Goal: Task Accomplishment & Management: Complete application form

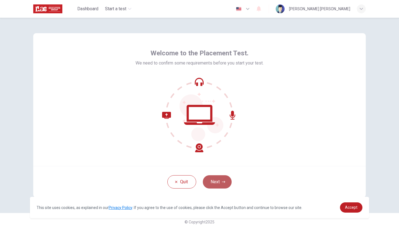
click at [215, 181] on button "Next" at bounding box center [217, 181] width 29 height 13
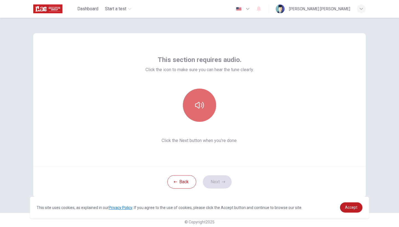
drag, startPoint x: 197, startPoint y: 97, endPoint x: 193, endPoint y: 97, distance: 3.9
click at [193, 97] on button "button" at bounding box center [199, 105] width 33 height 33
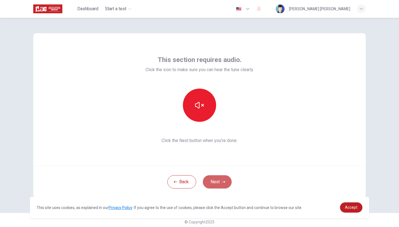
click at [217, 183] on button "Next" at bounding box center [217, 181] width 29 height 13
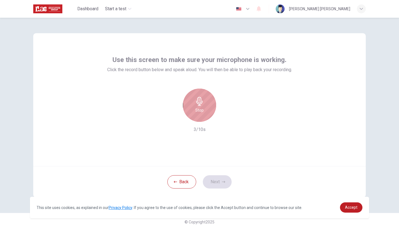
drag, startPoint x: 200, startPoint y: 112, endPoint x: 196, endPoint y: 112, distance: 3.6
click at [197, 112] on h6 "Stop" at bounding box center [199, 110] width 8 height 7
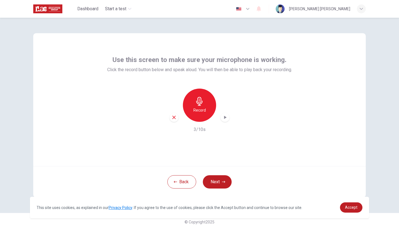
click at [223, 119] on icon "button" at bounding box center [225, 118] width 6 height 6
click at [222, 119] on icon "button" at bounding box center [225, 118] width 6 height 6
drag, startPoint x: 171, startPoint y: 119, endPoint x: 158, endPoint y: 123, distance: 13.6
click at [164, 120] on div "Record 3/10s" at bounding box center [199, 111] width 185 height 44
click at [173, 116] on icon "button" at bounding box center [174, 117] width 5 height 5
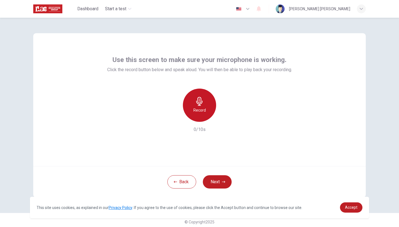
click at [196, 103] on icon "button" at bounding box center [199, 101] width 9 height 9
click at [195, 103] on icon "button" at bounding box center [199, 101] width 9 height 9
click at [221, 121] on div "button" at bounding box center [225, 117] width 9 height 9
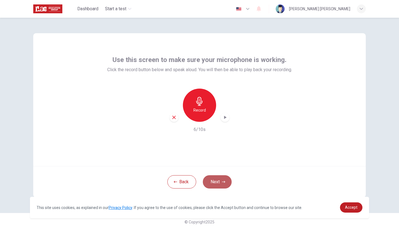
click at [224, 179] on button "Next" at bounding box center [217, 181] width 29 height 13
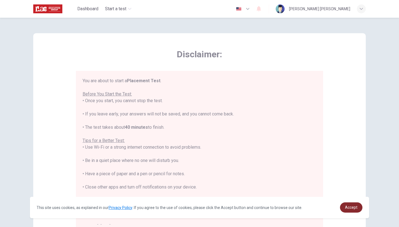
click at [355, 208] on span "Accept" at bounding box center [351, 207] width 12 height 4
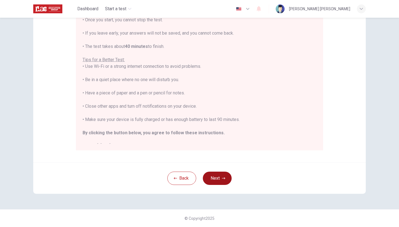
click at [220, 178] on button "Next" at bounding box center [217, 178] width 29 height 13
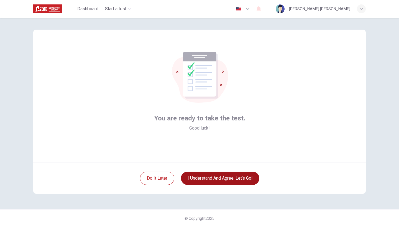
scroll to position [4, 0]
click at [220, 178] on button "I understand and agree. Let’s go!" at bounding box center [220, 178] width 78 height 13
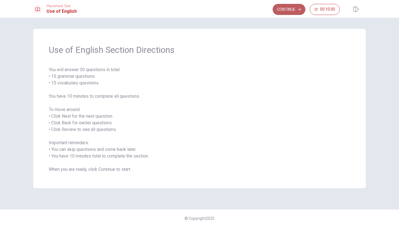
click at [293, 10] on button "Continue" at bounding box center [289, 9] width 33 height 11
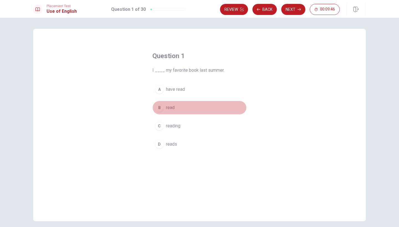
click at [159, 106] on div "B" at bounding box center [159, 107] width 9 height 9
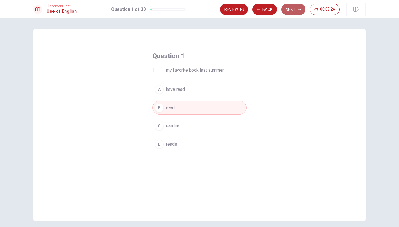
click at [298, 7] on button "Next" at bounding box center [293, 9] width 24 height 11
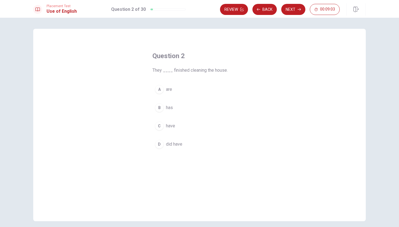
drag, startPoint x: 159, startPoint y: 122, endPoint x: 156, endPoint y: 123, distance: 3.4
click at [157, 122] on div "C" at bounding box center [159, 126] width 9 height 9
click at [171, 126] on span "have" at bounding box center [170, 126] width 9 height 7
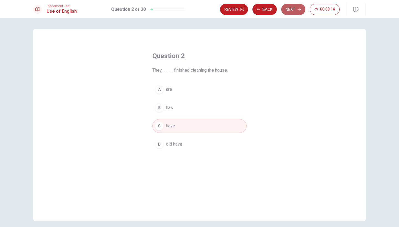
click at [290, 6] on button "Next" at bounding box center [293, 9] width 24 height 11
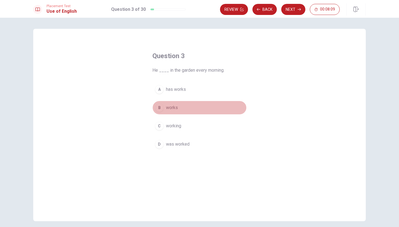
click at [172, 109] on span "works" at bounding box center [172, 107] width 12 height 7
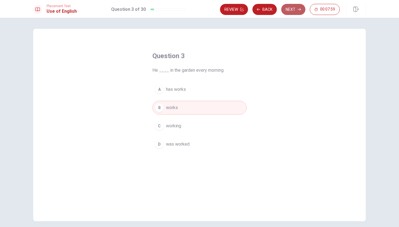
click at [290, 7] on button "Next" at bounding box center [293, 9] width 24 height 11
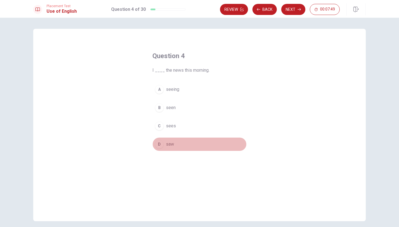
click at [160, 143] on div "D" at bounding box center [159, 144] width 9 height 9
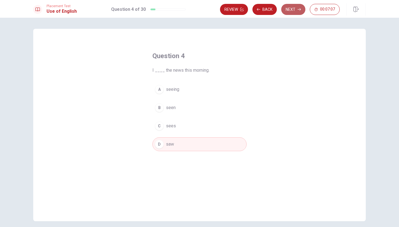
click at [297, 8] on button "Next" at bounding box center [293, 9] width 24 height 11
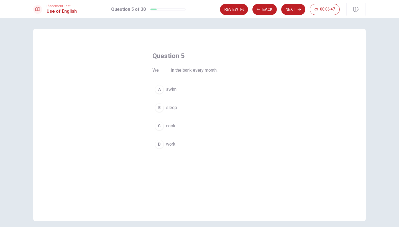
click at [165, 142] on button "D work" at bounding box center [199, 144] width 94 height 14
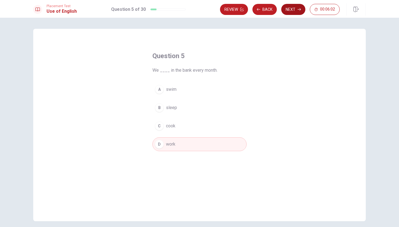
click at [289, 6] on button "Next" at bounding box center [293, 9] width 24 height 11
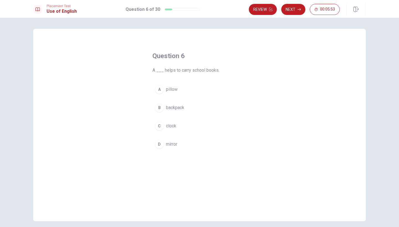
click at [160, 108] on div "B" at bounding box center [159, 107] width 9 height 9
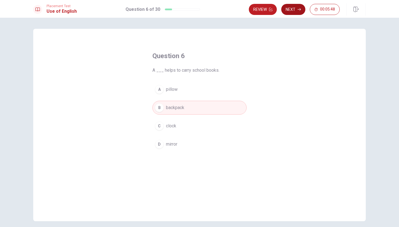
click at [291, 10] on button "Next" at bounding box center [293, 9] width 24 height 11
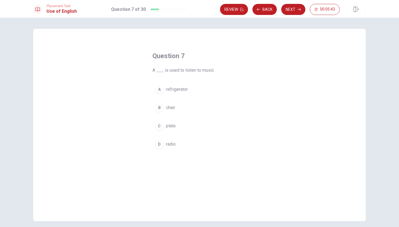
click at [158, 146] on div "D" at bounding box center [159, 144] width 9 height 9
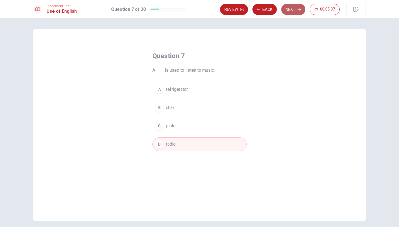
click at [294, 9] on button "Next" at bounding box center [293, 9] width 24 height 11
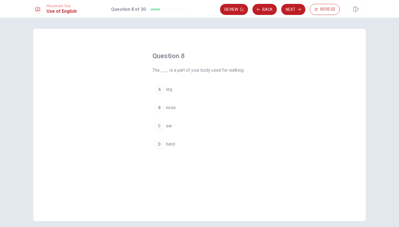
click at [157, 88] on div "A" at bounding box center [159, 89] width 9 height 9
click at [289, 9] on button "Next" at bounding box center [293, 9] width 24 height 11
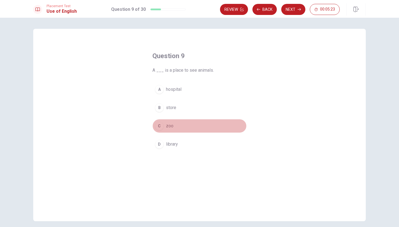
click at [157, 127] on div "C" at bounding box center [159, 126] width 9 height 9
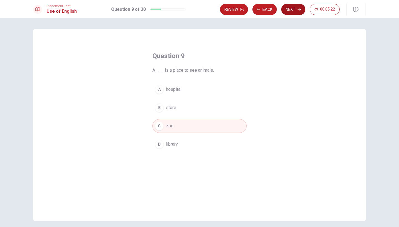
click at [289, 7] on button "Next" at bounding box center [293, 9] width 24 height 11
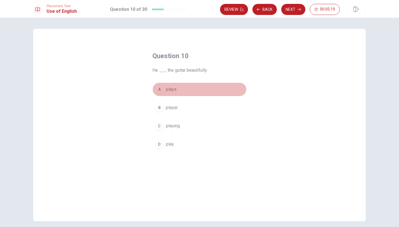
click at [157, 89] on div "A" at bounding box center [159, 89] width 9 height 9
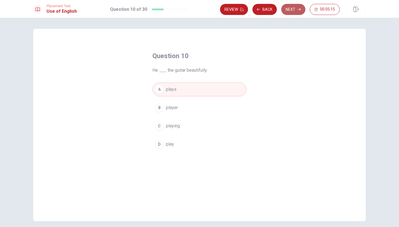
click at [294, 11] on button "Next" at bounding box center [293, 9] width 24 height 11
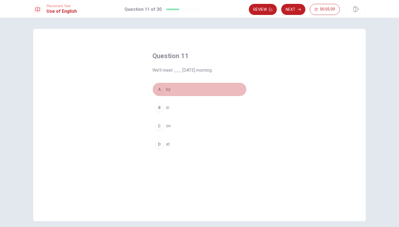
click at [160, 86] on div "A" at bounding box center [159, 89] width 9 height 9
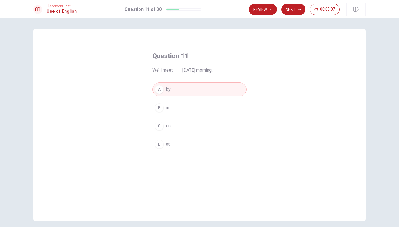
click at [161, 126] on div "C" at bounding box center [159, 126] width 9 height 9
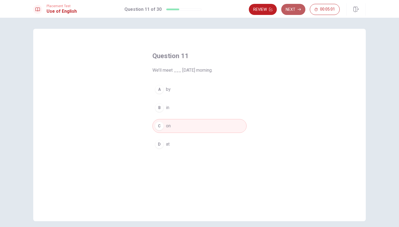
click at [292, 8] on button "Next" at bounding box center [293, 9] width 24 height 11
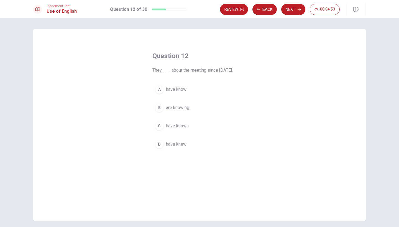
click at [178, 125] on span "have known" at bounding box center [177, 126] width 23 height 7
click at [297, 7] on button "Next" at bounding box center [293, 9] width 24 height 11
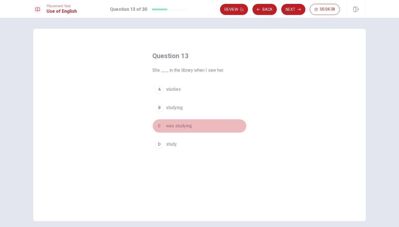
click at [175, 127] on span "was studying" at bounding box center [179, 126] width 26 height 7
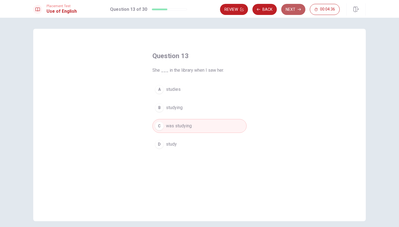
click at [296, 5] on button "Next" at bounding box center [293, 9] width 24 height 11
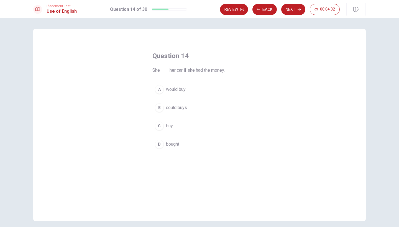
click at [182, 90] on span "would buy" at bounding box center [176, 89] width 20 height 7
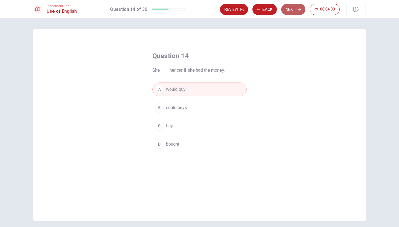
click at [292, 11] on button "Next" at bounding box center [293, 9] width 24 height 11
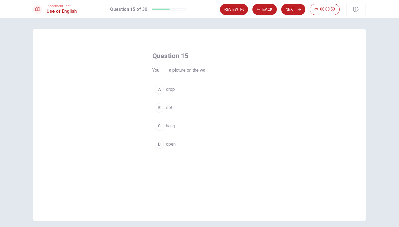
click at [158, 126] on div "C" at bounding box center [159, 126] width 9 height 9
click at [291, 9] on button "Next" at bounding box center [293, 9] width 24 height 11
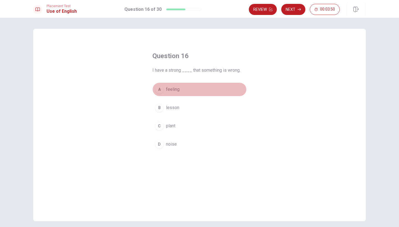
click at [177, 93] on button "A feeling" at bounding box center [199, 90] width 94 height 14
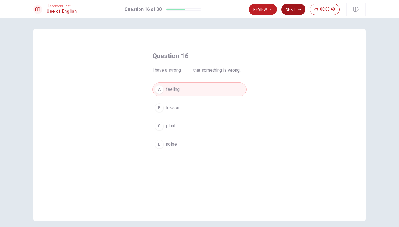
click at [296, 6] on button "Next" at bounding box center [293, 9] width 24 height 11
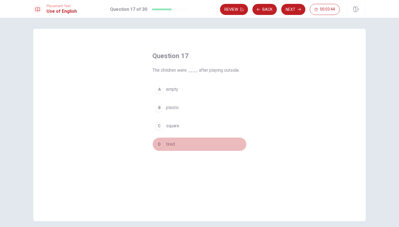
click at [174, 144] on span "tired" at bounding box center [170, 144] width 9 height 7
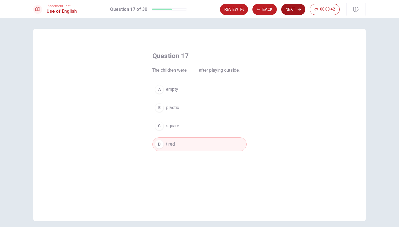
click at [298, 8] on icon "button" at bounding box center [299, 9] width 3 height 3
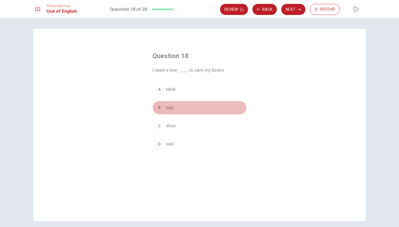
click at [172, 106] on span "bag" at bounding box center [169, 107] width 7 height 7
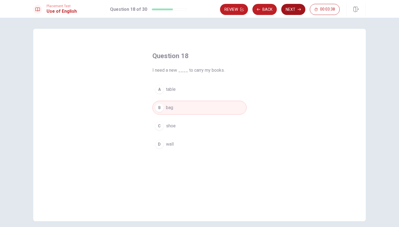
click at [290, 4] on button "Next" at bounding box center [293, 9] width 24 height 11
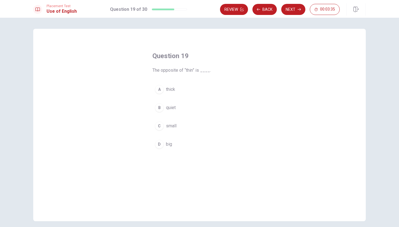
click at [167, 90] on span "thick" at bounding box center [170, 89] width 9 height 7
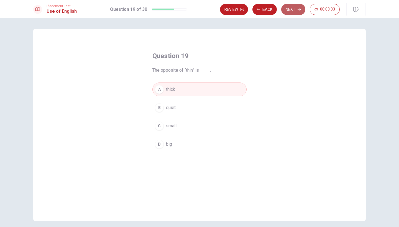
click at [297, 6] on button "Next" at bounding box center [293, 9] width 24 height 11
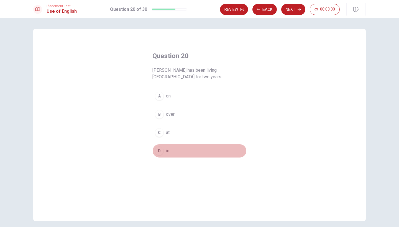
click at [158, 151] on div "D" at bounding box center [159, 151] width 9 height 9
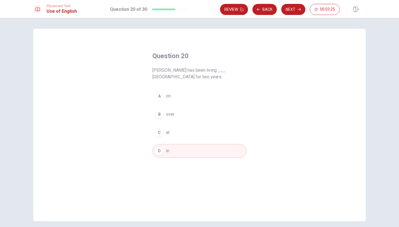
click at [291, 8] on button "Next" at bounding box center [293, 9] width 24 height 11
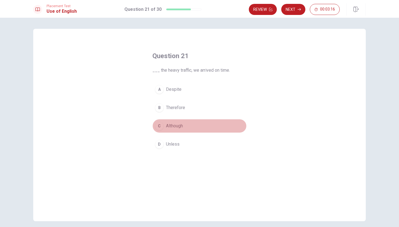
click at [175, 129] on button "C Although" at bounding box center [199, 126] width 94 height 14
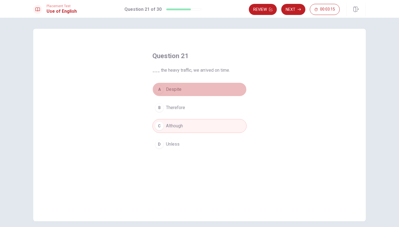
click at [179, 89] on span "Despite" at bounding box center [174, 89] width 16 height 7
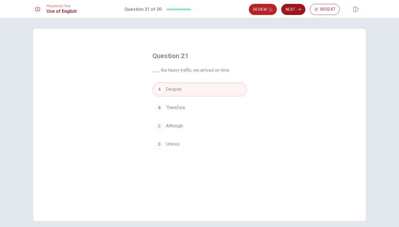
click at [294, 9] on button "Next" at bounding box center [293, 9] width 24 height 11
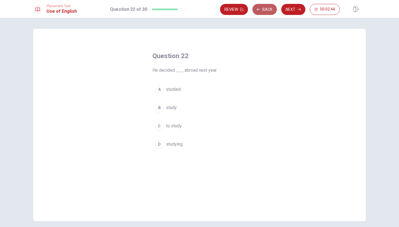
click at [265, 7] on button "Back" at bounding box center [264, 9] width 24 height 11
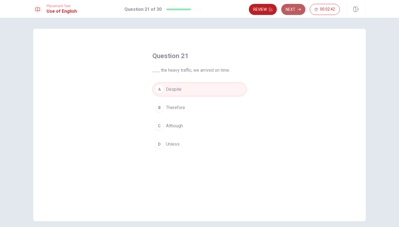
click at [296, 9] on button "Next" at bounding box center [293, 9] width 24 height 11
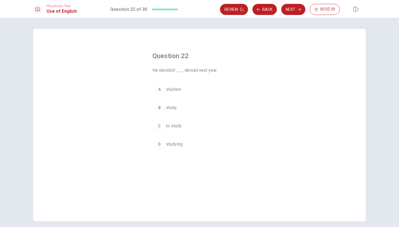
click at [161, 129] on div "C" at bounding box center [159, 126] width 9 height 9
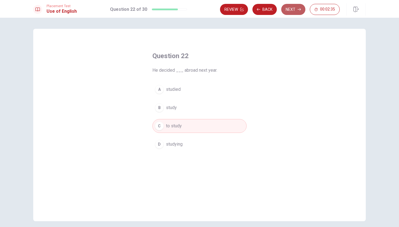
click at [288, 7] on button "Next" at bounding box center [293, 9] width 24 height 11
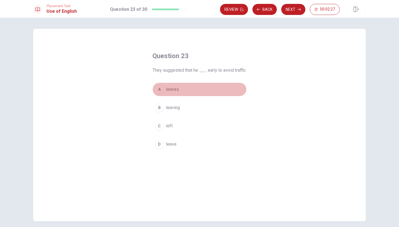
click at [160, 90] on div "A" at bounding box center [159, 89] width 9 height 9
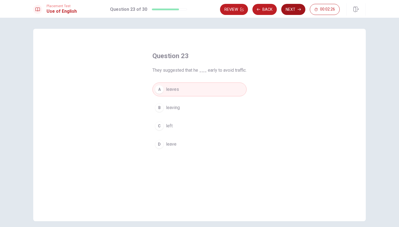
click at [296, 4] on button "Next" at bounding box center [293, 9] width 24 height 11
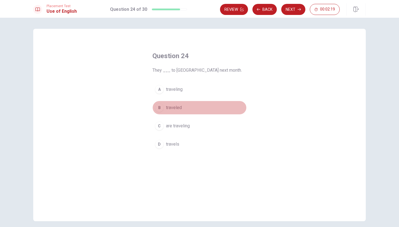
click at [159, 110] on div "B" at bounding box center [159, 107] width 9 height 9
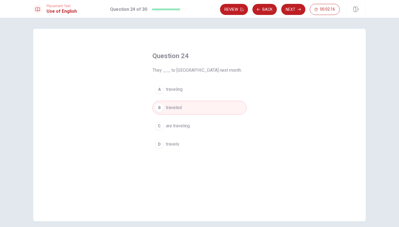
click at [159, 125] on div "C" at bounding box center [159, 126] width 9 height 9
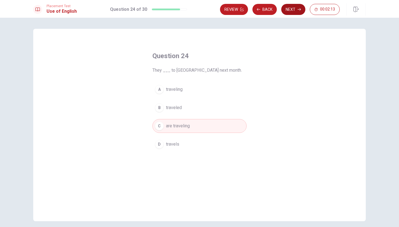
click at [291, 9] on button "Next" at bounding box center [293, 9] width 24 height 11
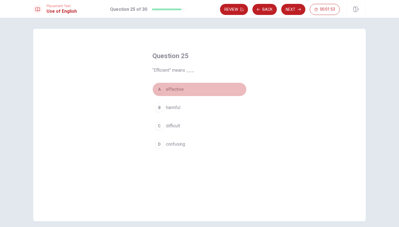
click at [158, 89] on div "A" at bounding box center [159, 89] width 9 height 9
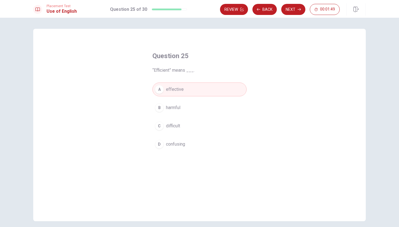
click at [296, 9] on button "Next" at bounding box center [293, 9] width 24 height 11
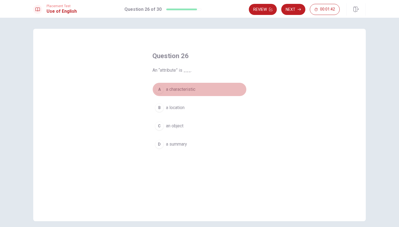
click at [198, 88] on button "A a characteristic" at bounding box center [199, 90] width 94 height 14
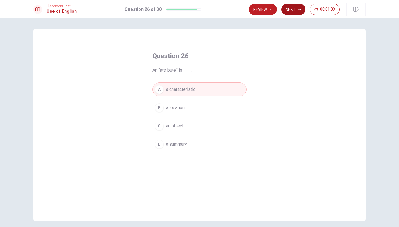
click at [293, 9] on button "Next" at bounding box center [293, 9] width 24 height 11
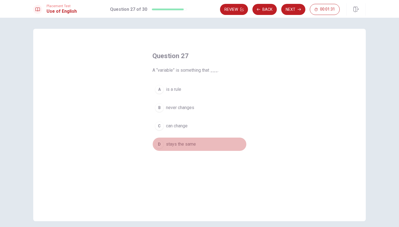
click at [185, 144] on span "stays the same" at bounding box center [181, 144] width 30 height 7
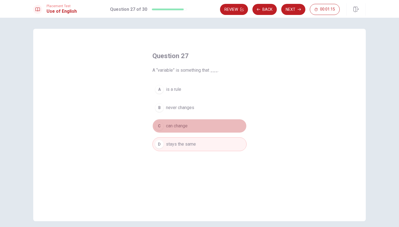
click at [179, 127] on span "can change" at bounding box center [177, 126] width 22 height 7
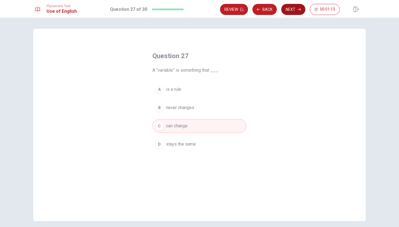
click at [297, 9] on button "Next" at bounding box center [293, 9] width 24 height 11
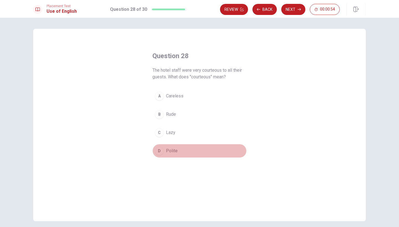
click at [175, 153] on span "Polite" at bounding box center [172, 151] width 12 height 7
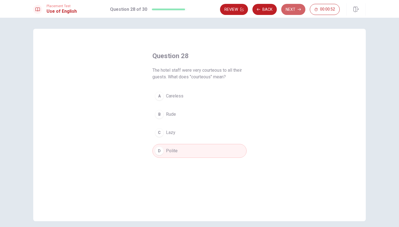
click at [293, 10] on button "Next" at bounding box center [293, 9] width 24 height 11
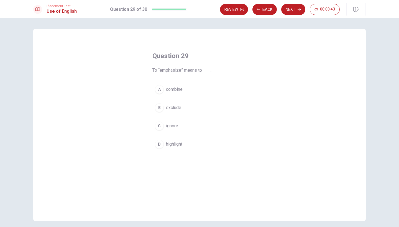
click at [174, 144] on span "highlight" at bounding box center [174, 144] width 16 height 7
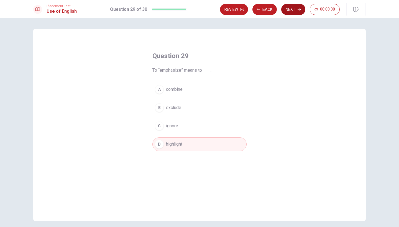
click at [293, 8] on button "Next" at bounding box center [293, 9] width 24 height 11
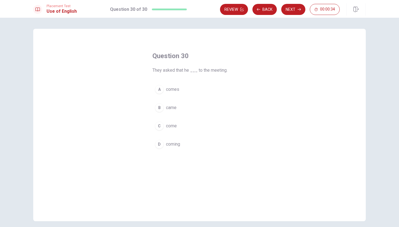
click at [167, 109] on span "came" at bounding box center [171, 107] width 11 height 7
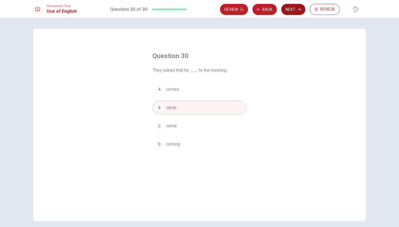
click at [295, 11] on button "Next" at bounding box center [293, 9] width 24 height 11
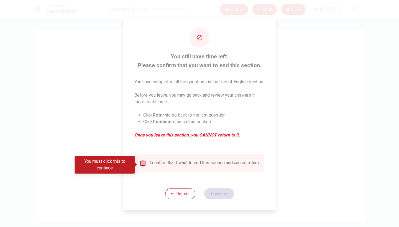
click at [142, 165] on input "You must click this to continue" at bounding box center [143, 163] width 7 height 7
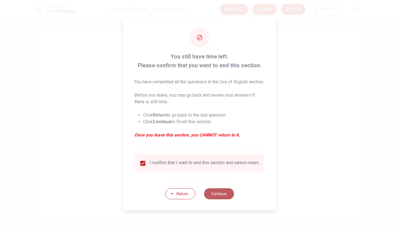
click at [218, 196] on button "Continue" at bounding box center [219, 193] width 30 height 11
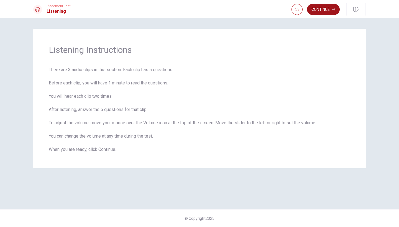
click at [328, 8] on button "Continue" at bounding box center [323, 9] width 33 height 11
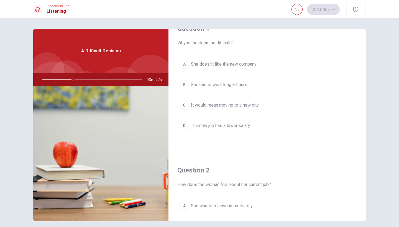
scroll to position [16, 0]
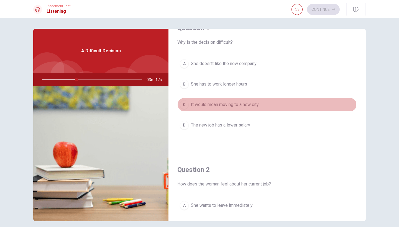
click at [237, 104] on span "It would mean moving to a new city" at bounding box center [225, 104] width 68 height 7
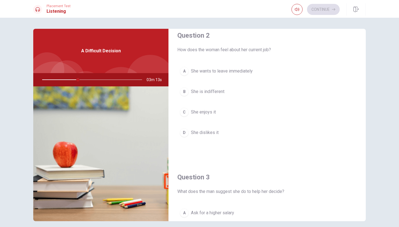
scroll to position [151, 0]
click at [225, 114] on button "C She enjoys it" at bounding box center [267, 112] width 180 height 14
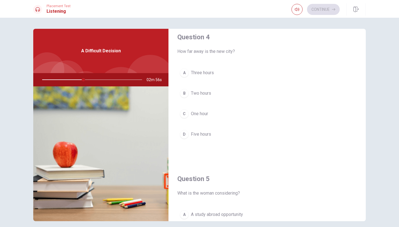
scroll to position [438, 0]
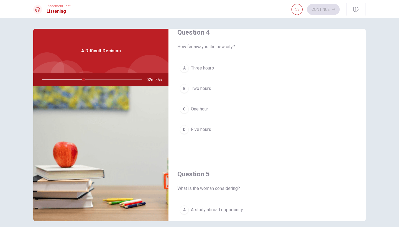
click at [229, 86] on button "B Two hours" at bounding box center [267, 89] width 180 height 14
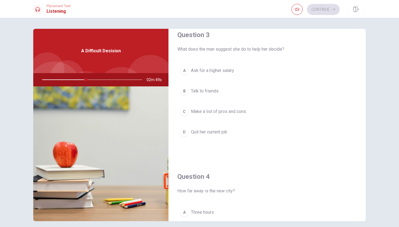
click at [212, 112] on span "Make a list of pros and cons" at bounding box center [218, 111] width 55 height 7
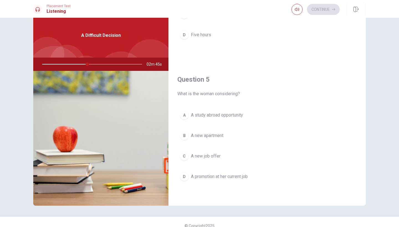
scroll to position [17, 0]
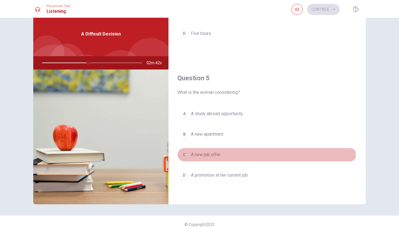
click at [211, 158] on span "A new job offer" at bounding box center [206, 155] width 30 height 7
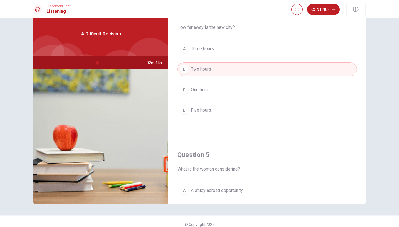
scroll to position [444, 0]
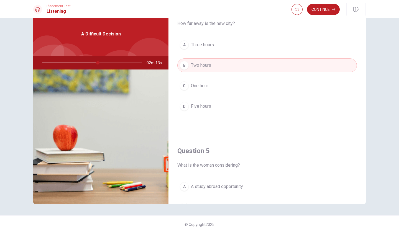
click at [221, 42] on button "A Three hours" at bounding box center [267, 45] width 180 height 14
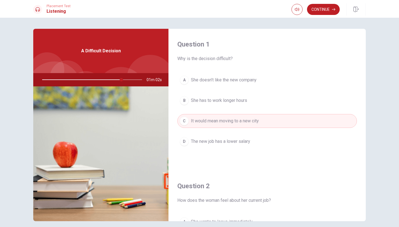
scroll to position [0, 0]
click at [319, 10] on button "Continue" at bounding box center [323, 9] width 33 height 11
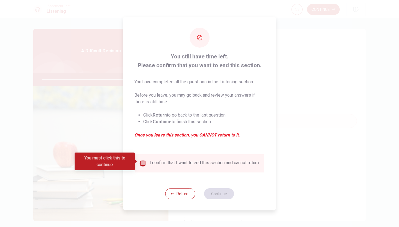
click at [143, 160] on input "You must click this to continue" at bounding box center [143, 163] width 7 height 7
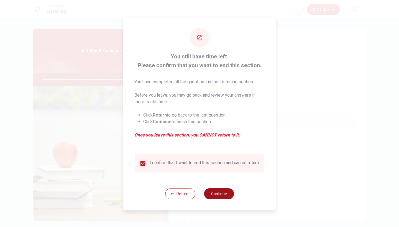
click at [213, 195] on button "Continue" at bounding box center [219, 193] width 30 height 11
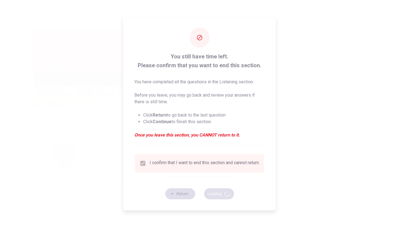
type input "84"
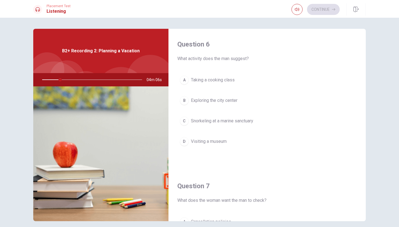
click at [124, 49] on span "B2+ Recording 2: Planning a Vacation" at bounding box center [101, 51] width 78 height 7
click at [96, 73] on div at bounding box center [90, 79] width 111 height 13
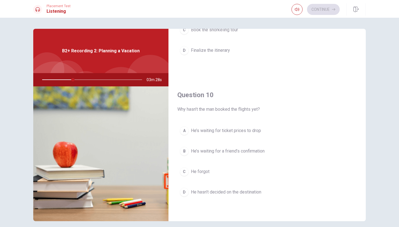
scroll to position [517, 0]
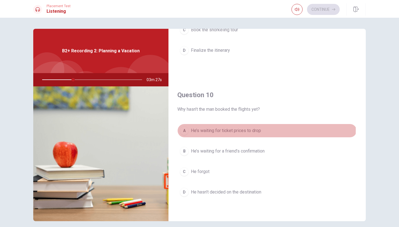
click at [218, 130] on span "He’s waiting for ticket prices to drop" at bounding box center [226, 130] width 70 height 7
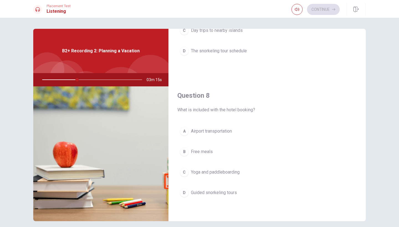
scroll to position [234, 0]
click at [216, 171] on span "Yoga and paddleboarding" at bounding box center [215, 171] width 49 height 7
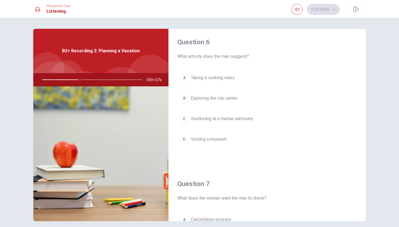
scroll to position [0, 0]
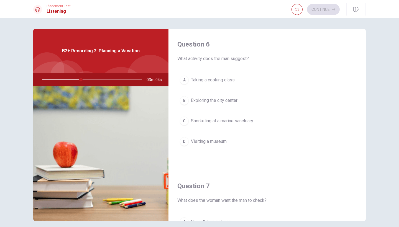
click at [227, 121] on span "Snorkeling at a marine sanctuary" at bounding box center [222, 121] width 62 height 7
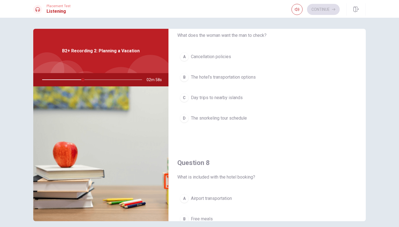
scroll to position [165, 0]
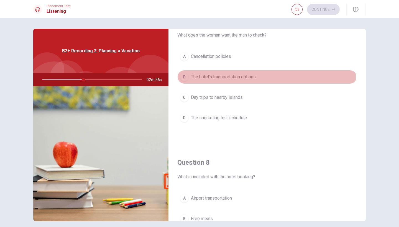
click at [237, 77] on span "The hotel’s transportation options" at bounding box center [223, 77] width 65 height 7
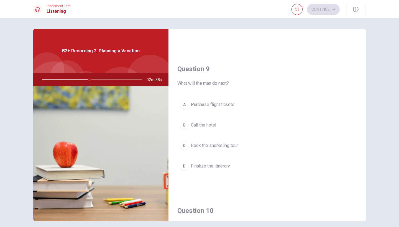
scroll to position [399, 0]
click at [229, 100] on button "A Purchase flight tickets" at bounding box center [267, 106] width 180 height 14
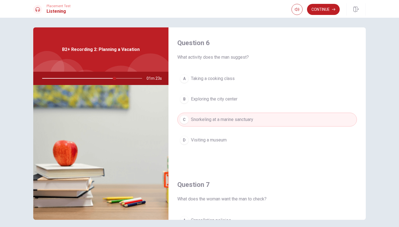
scroll to position [0, 0]
click at [322, 5] on button "Continue" at bounding box center [323, 9] width 33 height 11
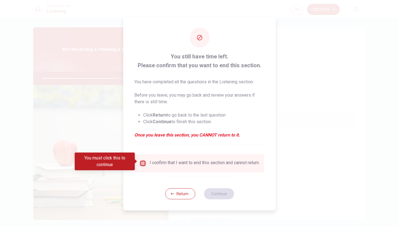
click at [143, 161] on input "You must click this to continue" at bounding box center [143, 163] width 7 height 7
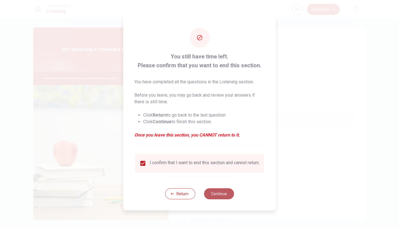
click at [216, 195] on button "Continue" at bounding box center [219, 193] width 30 height 11
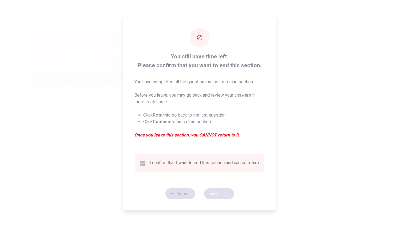
type input "75"
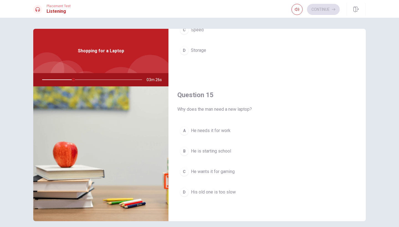
scroll to position [517, 0]
click at [225, 131] on span "He needs it for work" at bounding box center [211, 130] width 40 height 7
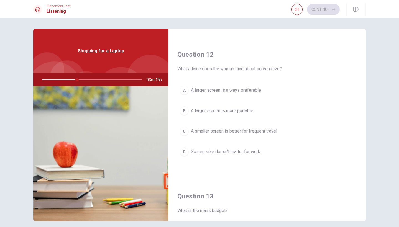
scroll to position [130, 0]
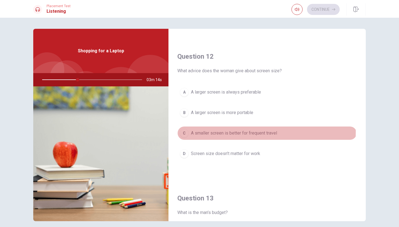
click at [226, 132] on span "A smaller screen is better for frequent travel" at bounding box center [234, 133] width 86 height 7
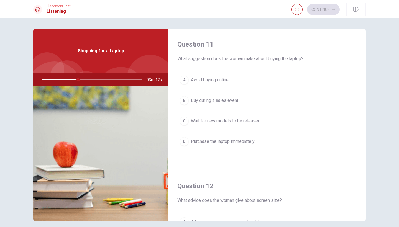
scroll to position [0, 0]
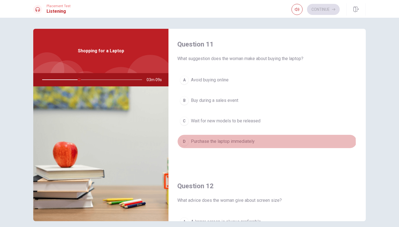
click at [228, 143] on span "Purchase the laptop immediately" at bounding box center [223, 141] width 64 height 7
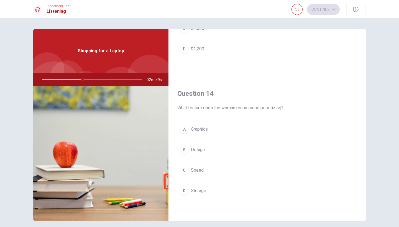
scroll to position [377, 0]
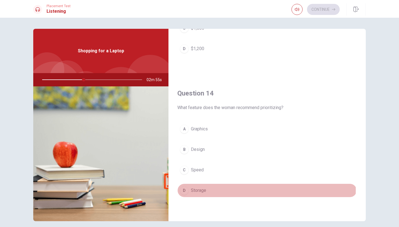
click at [206, 190] on button "D Storage" at bounding box center [267, 191] width 180 height 14
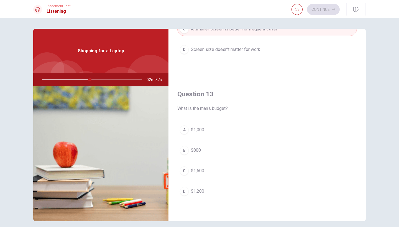
scroll to position [237, 0]
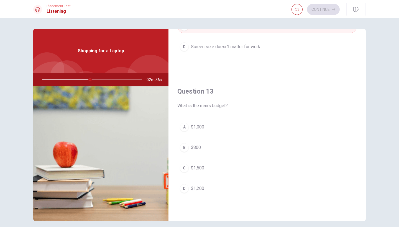
click at [205, 122] on button "A $1,000" at bounding box center [267, 127] width 180 height 14
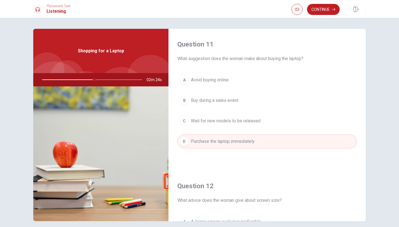
scroll to position [0, 0]
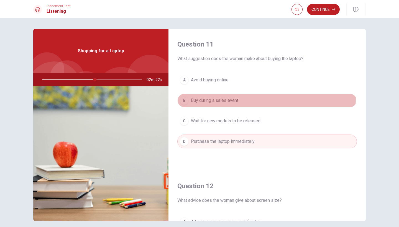
click at [215, 98] on span "Buy during a sales event" at bounding box center [214, 100] width 47 height 7
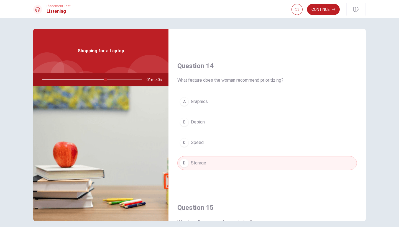
scroll to position [408, 0]
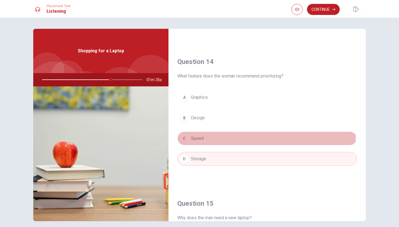
click at [218, 137] on button "C Speed" at bounding box center [267, 139] width 180 height 14
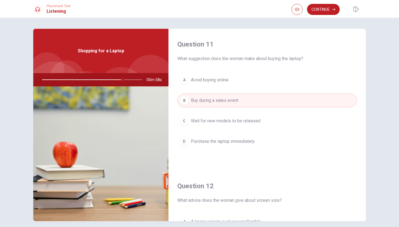
scroll to position [0, 0]
click at [319, 9] on button "Continue" at bounding box center [323, 9] width 33 height 11
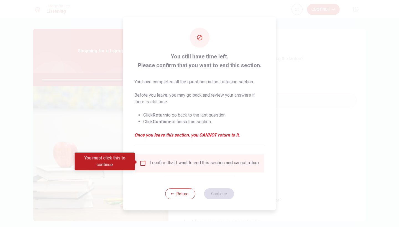
click at [141, 160] on input "You must click this to continue" at bounding box center [143, 163] width 7 height 7
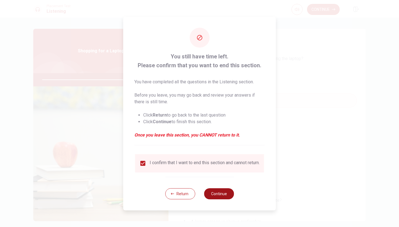
click at [213, 195] on button "Continue" at bounding box center [219, 193] width 30 height 11
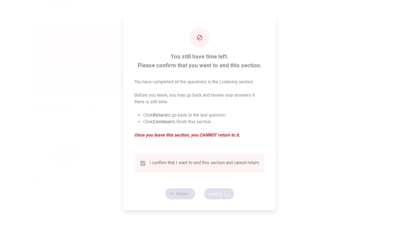
type input "83"
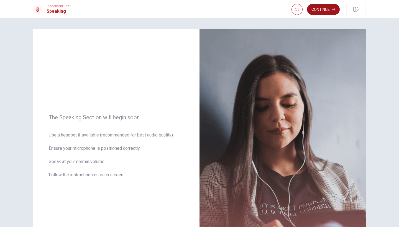
click at [315, 8] on button "Continue" at bounding box center [323, 9] width 33 height 11
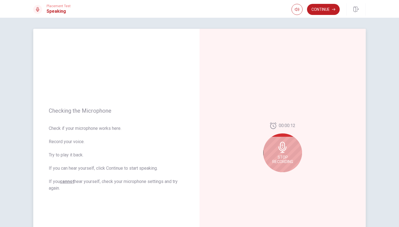
click at [282, 149] on icon at bounding box center [282, 147] width 11 height 11
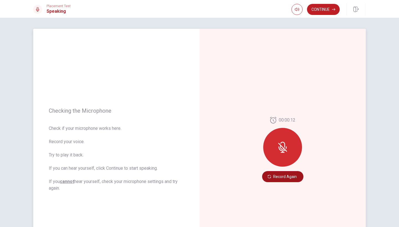
click at [289, 178] on button "Record Again" at bounding box center [282, 176] width 41 height 11
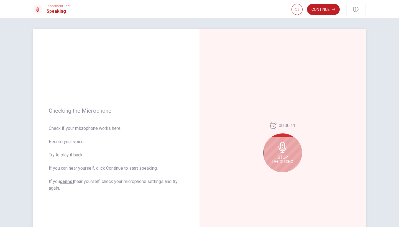
click at [284, 142] on icon at bounding box center [282, 147] width 11 height 11
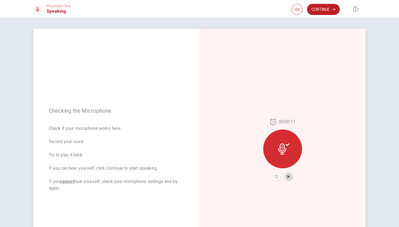
click at [291, 175] on button "Play Audio" at bounding box center [289, 177] width 8 height 8
click at [293, 176] on div "00:00:11" at bounding box center [282, 150] width 39 height 62
click at [323, 9] on button "Continue" at bounding box center [323, 9] width 33 height 11
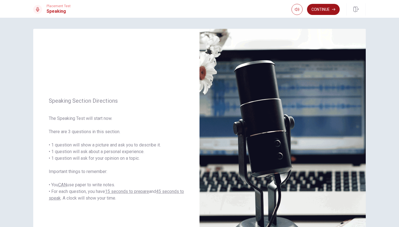
click at [335, 8] on icon "button" at bounding box center [333, 9] width 3 height 3
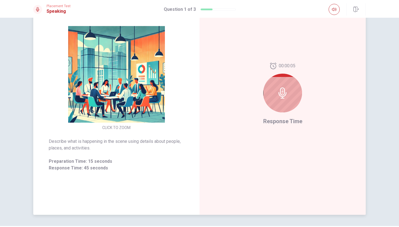
scroll to position [57, 0]
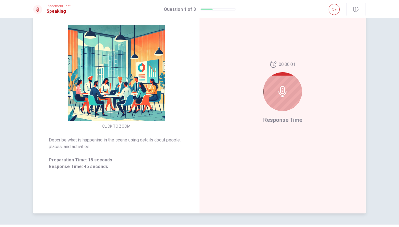
click at [279, 91] on icon at bounding box center [282, 91] width 11 height 11
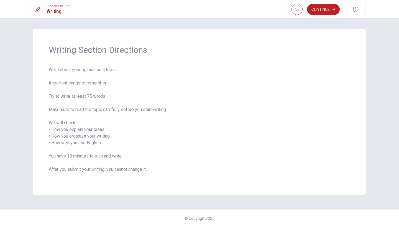
scroll to position [0, 0]
click at [321, 8] on button "Continue" at bounding box center [323, 9] width 33 height 11
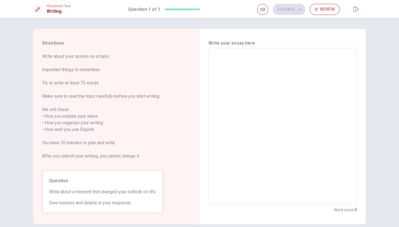
click at [295, 62] on textarea at bounding box center [282, 126] width 141 height 147
type textarea "i"
type textarea "x"
type textarea "I"
type textarea "x"
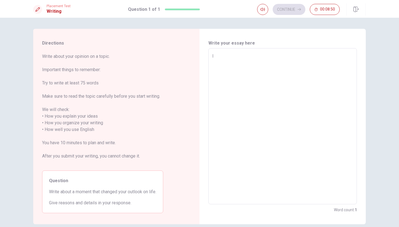
type textarea "I"
type textarea "x"
type textarea "I u"
type textarea "x"
type textarea "I us"
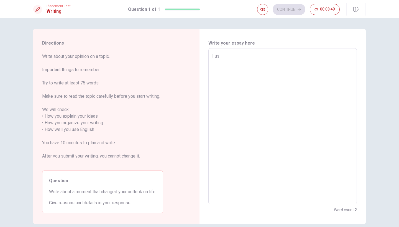
type textarea "x"
type textarea "I use"
type textarea "x"
type textarea "I used"
type textarea "x"
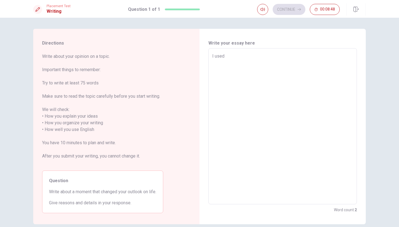
type textarea "I used"
type textarea "x"
type textarea "I used"
type textarea "x"
type textarea "I use"
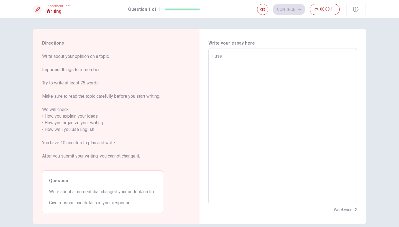
type textarea "x"
type textarea "I u"
type textarea "x"
type textarea "I"
type textarea "x"
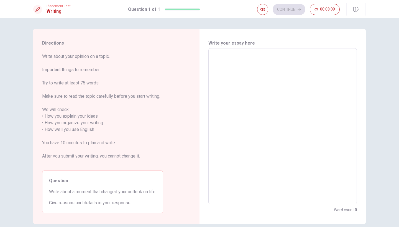
type textarea "T"
type textarea "x"
type textarea "Th"
type textarea "x"
type textarea "The"
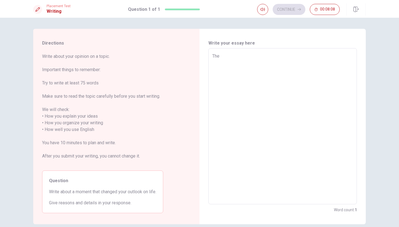
type textarea "x"
type textarea "The p"
type textarea "x"
type textarea "The pe"
type textarea "x"
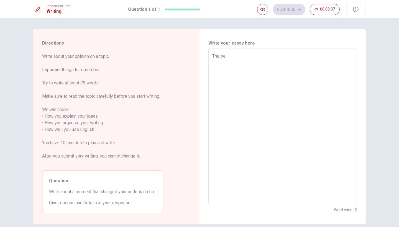
type textarea "The per"
type textarea "x"
type textarea "The pers"
type textarea "x"
type textarea "The persp"
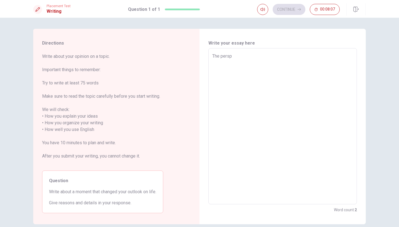
type textarea "x"
type textarea "The perspe"
type textarea "x"
type textarea "The perspet"
type textarea "x"
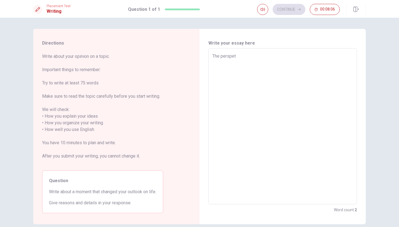
type textarea "The perspeti"
type textarea "x"
type textarea "The perspetiv"
type textarea "x"
type textarea "The perspetive"
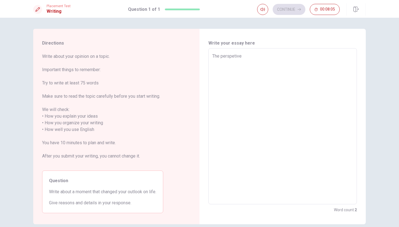
type textarea "x"
type textarea "The perspetive"
type textarea "x"
type textarea "The perspetive o"
type textarea "x"
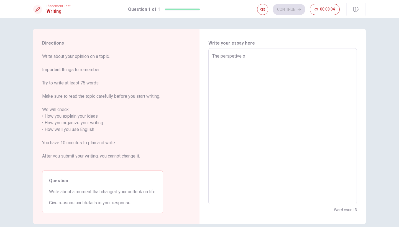
type textarea "The perspetive on"
type textarea "x"
type textarea "The perspetive on"
type textarea "x"
type textarea "The perspetive on m"
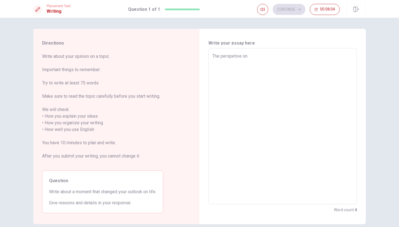
type textarea "x"
type textarea "The perspetive on my"
type textarea "x"
type textarea "The perspetive on my"
type textarea "x"
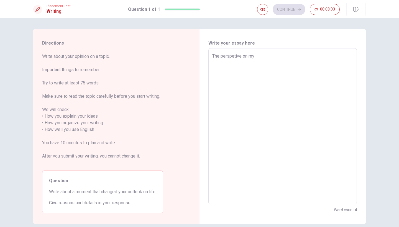
type textarea "The perspetive on my l"
type textarea "x"
type textarea "The perspetive on my li"
type textarea "x"
type textarea "The perspetive on my lif"
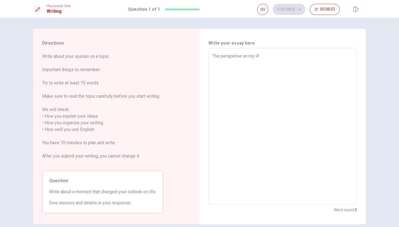
type textarea "x"
type textarea "The perspetive on my life"
type textarea "x"
type textarea "The perspetive on my life"
type textarea "x"
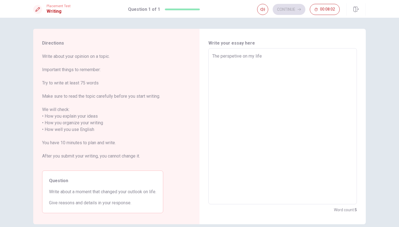
type textarea "The perspetive on my life c"
type textarea "x"
type textarea "The perspetive on my life ch"
type textarea "x"
type textarea "The perspetive on my life cha"
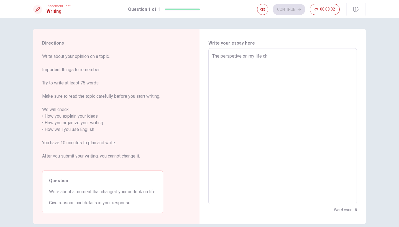
type textarea "x"
type textarea "The perspetive on my life [PERSON_NAME]"
type textarea "x"
type textarea "The perspetive on my life change"
type textarea "x"
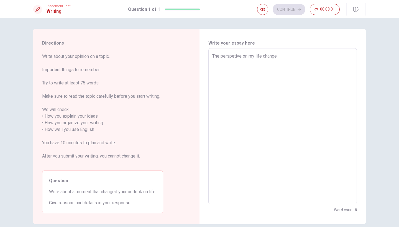
type textarea "The perspetive on my life changed"
type textarea "x"
type textarea "The perspetive on my life changed"
type textarea "x"
type textarea "The perspetive on my life changed w"
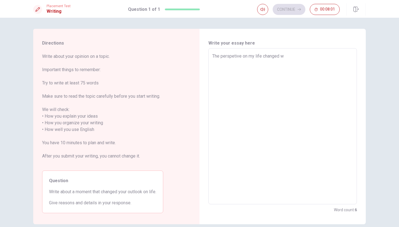
type textarea "x"
type textarea "The perspetive on my life changed wh"
type textarea "x"
type textarea "The perspetive on my life changed whe"
type textarea "x"
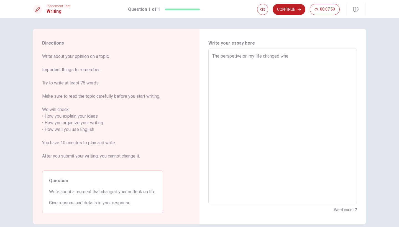
type textarea "The perspetive on my life changed when"
type textarea "x"
type textarea "The perspetive on my life changed when"
type textarea "x"
type textarea "The perspetive on my life changed when i"
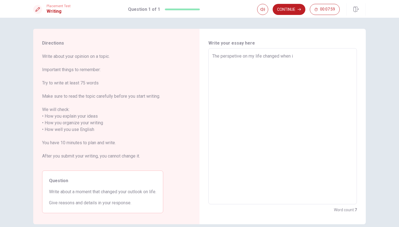
type textarea "x"
type textarea "The perspetive on my life changed when i"
type textarea "x"
type textarea "The perspetive on my life changed when i h"
type textarea "x"
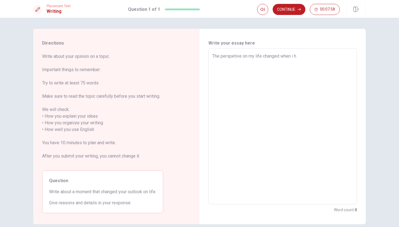
type textarea "The perspetive on my life changed when i ha"
type textarea "x"
type textarea "The perspetive on my life changed when i had"
type textarea "x"
type textarea "The perspetive on my life changed when i had my"
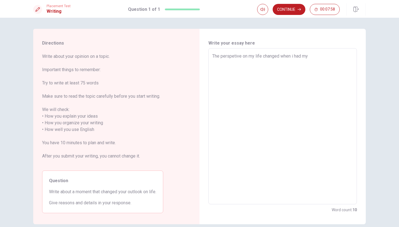
type textarea "x"
type textarea "The perspetive on my life changed when i had my"
type textarea "x"
type textarea "The perspetive on my life changed when i had my fi"
type textarea "x"
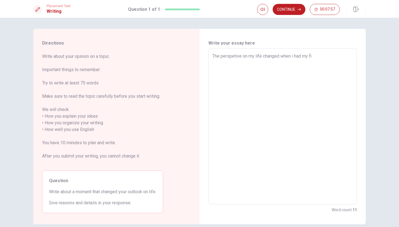
type textarea "The perspetive on my life changed when i had my fir"
type textarea "x"
type textarea "The perspetive on my life changed when i had my firt"
type textarea "x"
type textarea "The perspetive on my life changed when i had my firts"
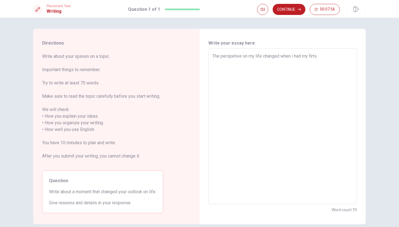
type textarea "x"
type textarea "The perspetive on my life changed when i had my firt"
type textarea "x"
type textarea "The perspetive on my life changed when i had my fir"
type textarea "x"
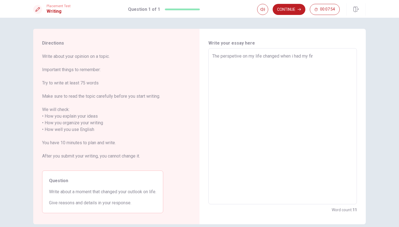
type textarea "The perspetive on my life changed when i had my firs"
type textarea "x"
type textarea "The perspetive on my life changed when i had my first"
type textarea "x"
type textarea "The perspetive on my life changed when i had my first"
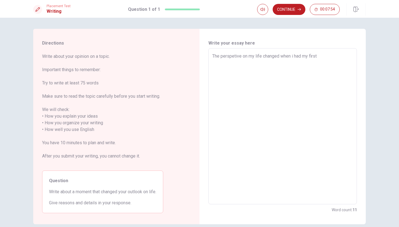
type textarea "x"
type textarea "The perspetive on my life changed when i had my first d"
type textarea "x"
type textarea "The perspetive on my life changed when i had my first da"
type textarea "x"
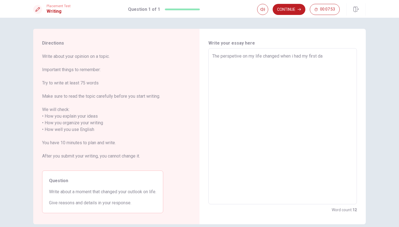
type textarea "The perspetive on my life changed when i had my first dau"
type textarea "x"
type textarea "The perspetive on my life changed when i had my first dauf"
type textarea "x"
type textarea "The perspetive on my life changed when i had my first daufh"
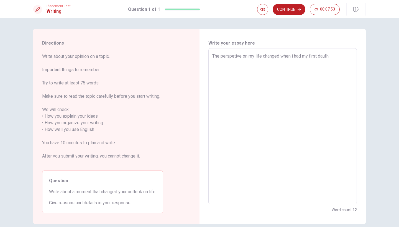
type textarea "x"
type textarea "The perspetive on my life changed when i had my first daufht"
type textarea "x"
type textarea "The perspetive on my life changed when i had my first daufhte"
type textarea "x"
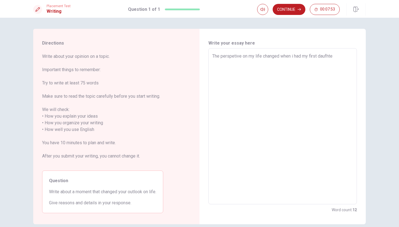
type textarea "The perspetive on my life changed when i had my first daufhter"
type textarea "x"
type textarea "The perspetive on my life changed when i had my first daufhter"
type textarea "x"
type textarea "The perspetive on my life changed when i had my first daufhter"
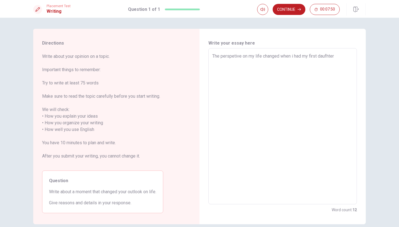
type textarea "x"
type textarea "The perspetive on my life changed when i had my first daufhte"
type textarea "x"
type textarea "The perspetive on my life changed when i had my first daufht"
type textarea "x"
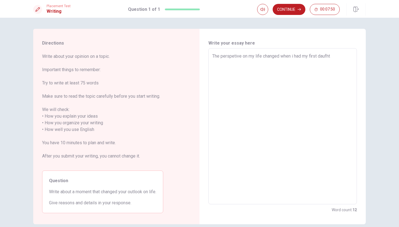
type textarea "The perspetive on my life changed when i had my first daufh"
type textarea "x"
type textarea "The perspetive on my life changed when i had my first dauf"
type textarea "x"
type textarea "The perspetive on my life changed when i had my first dau"
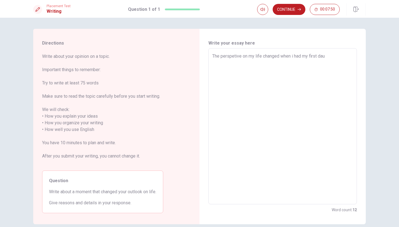
type textarea "x"
type textarea "The perspetive on my life changed when i had my first daug"
type textarea "x"
type textarea "The perspetive on my life changed when i had my first daugh"
type textarea "x"
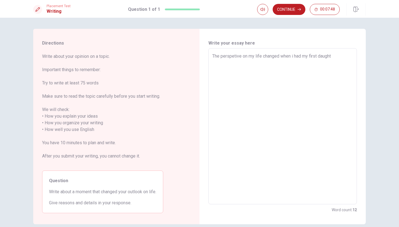
type textarea "The perspetive on my life changed when i had my first daughte"
type textarea "x"
type textarea "The perspetive on my life changed when i had my first daughter"
type textarea "x"
type textarea "The perspetive on my life changed when i had my first daughter"
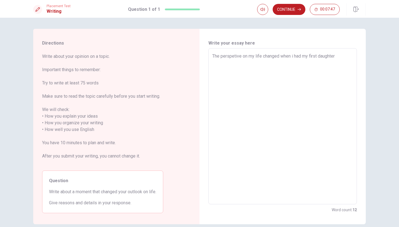
type textarea "x"
type textarea "The perspetive on my life changed when i had my first daughter t"
type textarea "x"
type textarea "The perspetive on my life changed when i had my first daughter th"
type textarea "x"
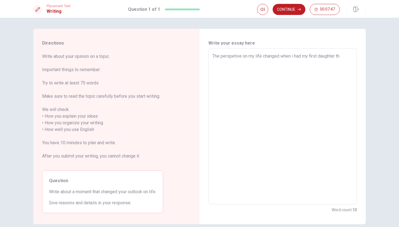
type textarea "The perspetive on my life changed when i had my first daughter the"
type textarea "x"
type textarea "The perspetive on my life changed when i had my first daughter the"
type textarea "x"
type textarea "The perspetive on my life changed when i had my first daughter the f"
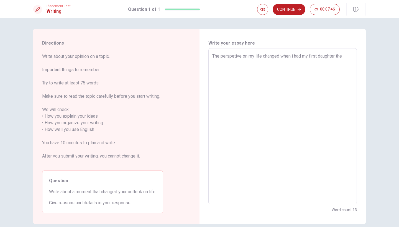
type textarea "x"
type textarea "The perspetive on my life changed when i had my first daughter the fi"
type textarea "x"
type textarea "The perspetive on my life changed when i had my first daughter the fir"
type textarea "x"
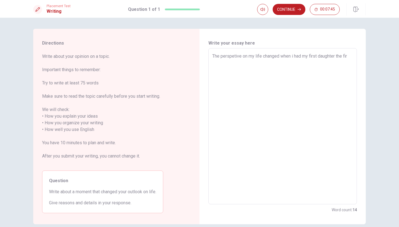
type textarea "The perspetive on my life changed when i had my first daughter the firt"
type textarea "x"
type textarea "The perspetive on my life changed when i had my first daughter the firts"
type textarea "x"
type textarea "The perspetive on my life changed when i had my first daughter the firts"
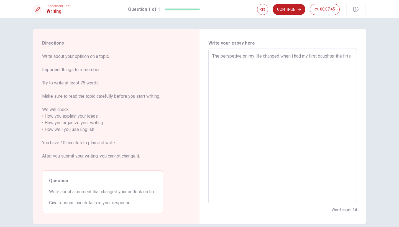
type textarea "x"
type textarea "The perspetive on my life changed when i had my first daughter the firts l"
type textarea "x"
type textarea "The perspetive on my life changed when i had my first daughter the firts lo"
type textarea "x"
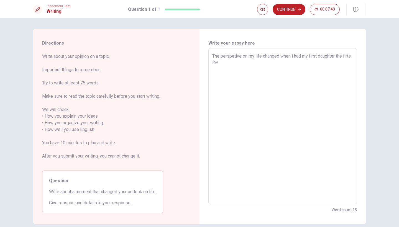
type textarea "The perspetive on my life changed when i had my first daughter the firts love"
type textarea "x"
click at [246, 57] on textarea "The perspetive on my life changed when i had my first daughter the firts love o…" at bounding box center [282, 126] width 141 height 147
click at [252, 64] on textarea "The perspetive in my life changed when i had my first daughter the firts love o…" at bounding box center [282, 126] width 141 height 147
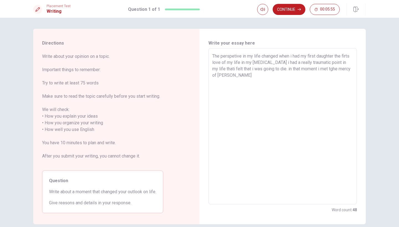
click at [243, 75] on textarea "The perspetive in my life changed when i had my first daughter the firts love o…" at bounding box center [282, 126] width 141 height 147
click at [255, 77] on textarea "The perspetive in my life changed when i had my first daughter the firts love o…" at bounding box center [282, 126] width 141 height 147
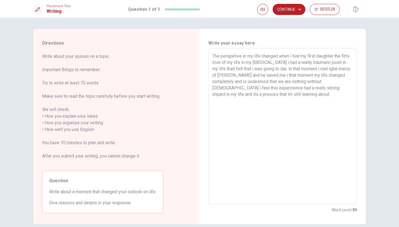
click at [231, 76] on textarea "The perspetive in my life changed when i had my first daughter the firts love o…" at bounding box center [282, 126] width 141 height 147
click at [246, 76] on textarea "The perspetive in my life changed when i had my first daughter the firts love o…" at bounding box center [282, 126] width 141 height 147
click at [274, 95] on textarea "The perspetive in my life changed when i had my first daughter the firts love o…" at bounding box center [282, 126] width 141 height 147
click at [248, 63] on textarea "The perspetive in my life changed when i had my first daughter the firts love o…" at bounding box center [282, 126] width 141 height 147
click at [234, 70] on textarea "The perspetive in my life changed when i had my first daughter the firts love o…" at bounding box center [282, 126] width 141 height 147
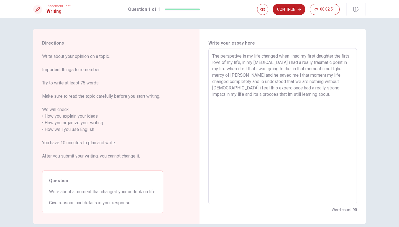
click at [238, 69] on textarea "The perspetive in my life changed when i had my first daughter the firts love o…" at bounding box center [282, 126] width 141 height 147
drag, startPoint x: 267, startPoint y: 96, endPoint x: 258, endPoint y: 70, distance: 27.9
click at [267, 96] on textarea "The perspetive in my life changed when i had my first daughter the firts love o…" at bounding box center [282, 126] width 141 height 147
click at [257, 67] on textarea "The perspetive in my life changed when i had my first daughter the firts love o…" at bounding box center [282, 126] width 141 height 147
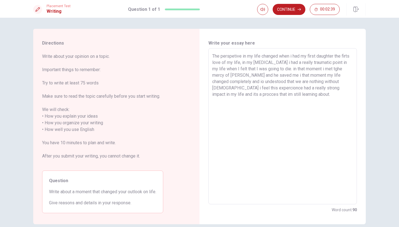
click at [291, 75] on textarea "The perspetive in my life changed when i had my first daughter the firts love o…" at bounding box center [282, 126] width 141 height 147
click at [287, 62] on textarea "The perspetive in my life changed when i had my first daughter the firts love o…" at bounding box center [282, 126] width 141 height 147
click at [343, 63] on textarea "The perspetive in my life changed when i had my first daughter the firts love o…" at bounding box center [282, 126] width 141 height 147
click at [279, 94] on textarea "The perspetive in my life changed when i had my first daughter the firts love o…" at bounding box center [282, 126] width 141 height 147
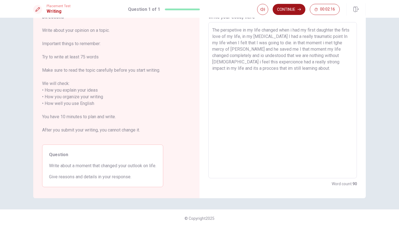
click at [294, 11] on button "Continue" at bounding box center [289, 9] width 33 height 11
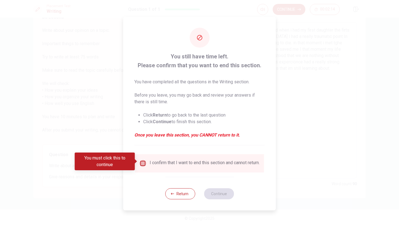
click at [143, 161] on input "You must click this to continue" at bounding box center [143, 163] width 7 height 7
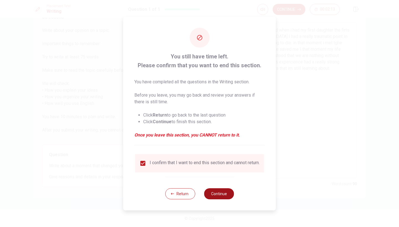
click at [215, 194] on button "Continue" at bounding box center [219, 193] width 30 height 11
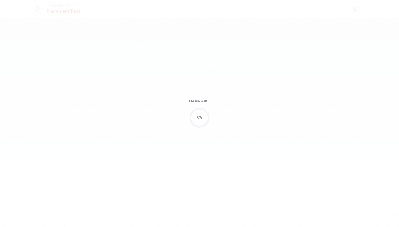
scroll to position [0, 0]
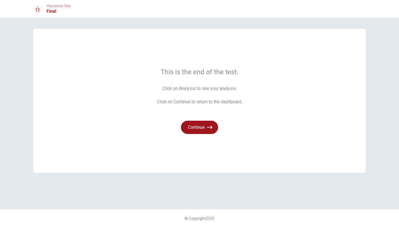
click at [210, 124] on button "Continue" at bounding box center [199, 127] width 37 height 13
